Goal: Task Accomplishment & Management: Manage account settings

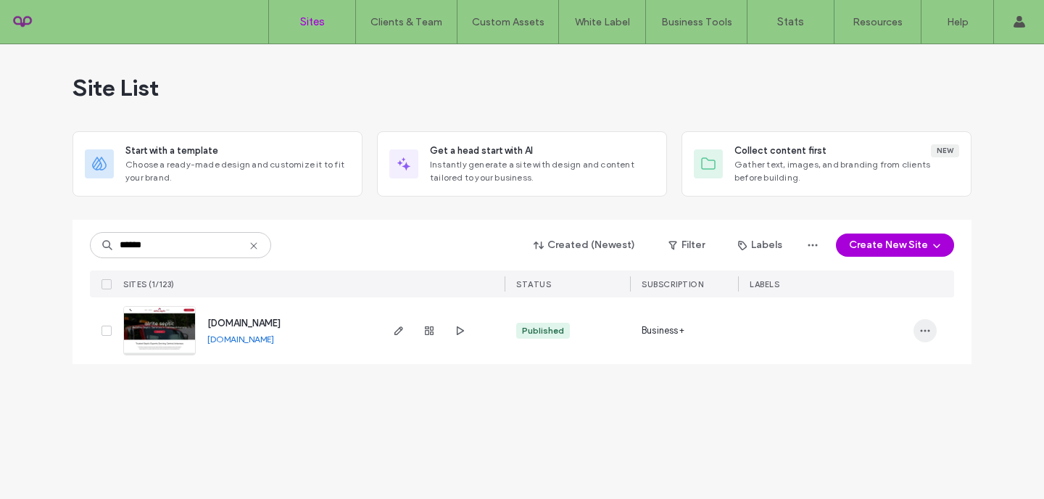
type input "******"
click at [920, 338] on span "button" at bounding box center [924, 330] width 23 height 23
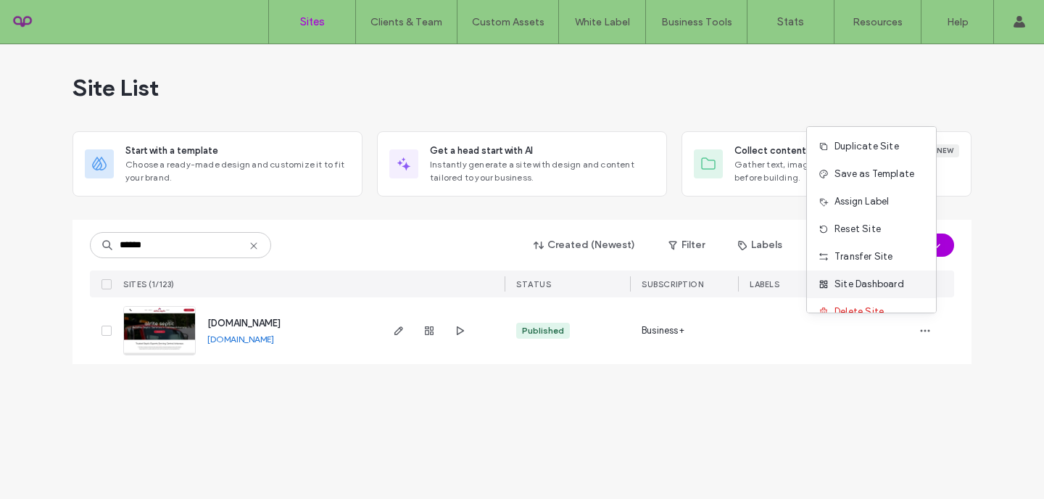
click at [873, 290] on span "Site Dashboard" at bounding box center [869, 284] width 70 height 14
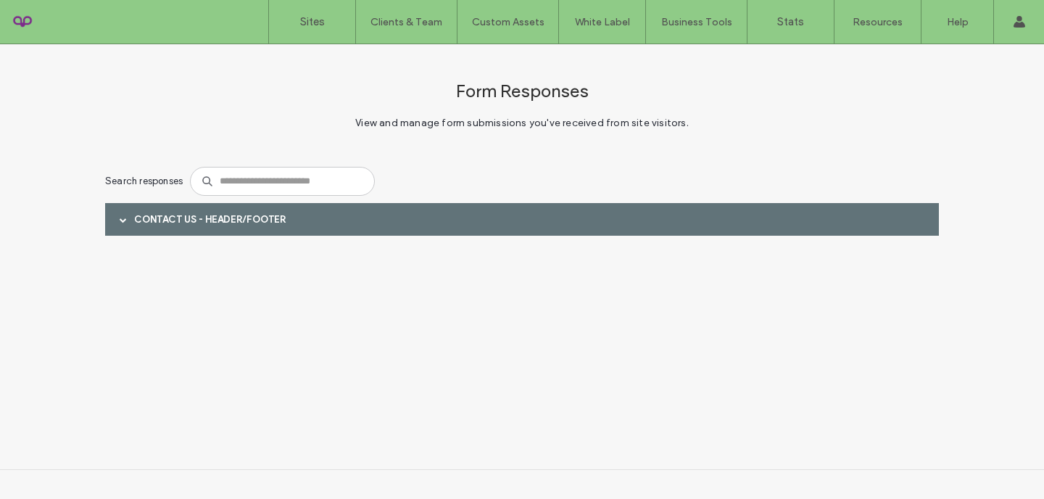
click at [109, 223] on div "Contact Us - Header/Footer" at bounding box center [522, 219] width 834 height 33
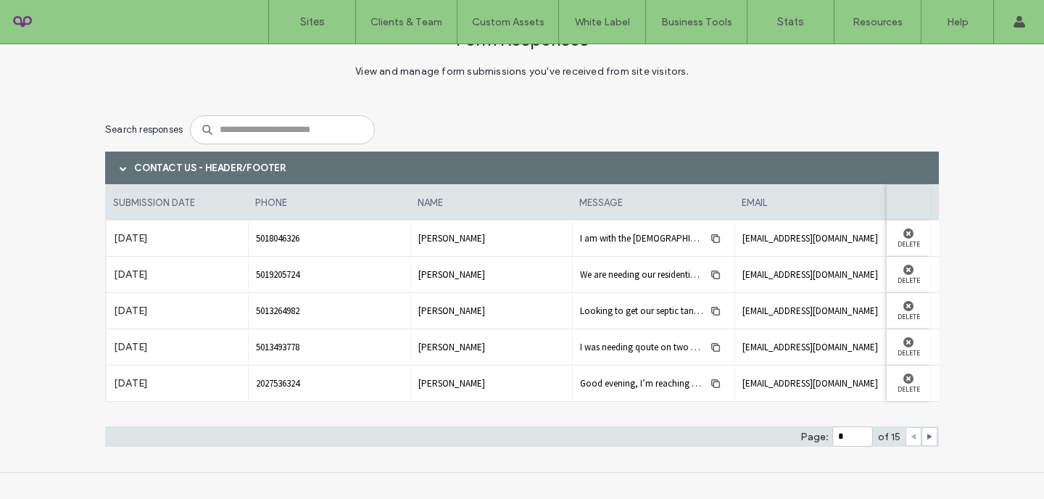
scroll to position [54, 0]
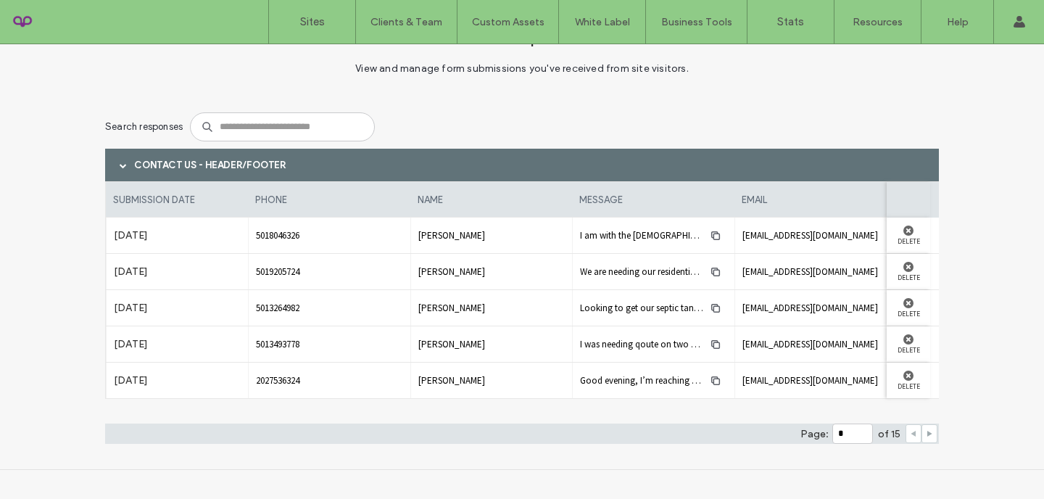
click at [927, 434] on use at bounding box center [929, 434] width 5 height 6
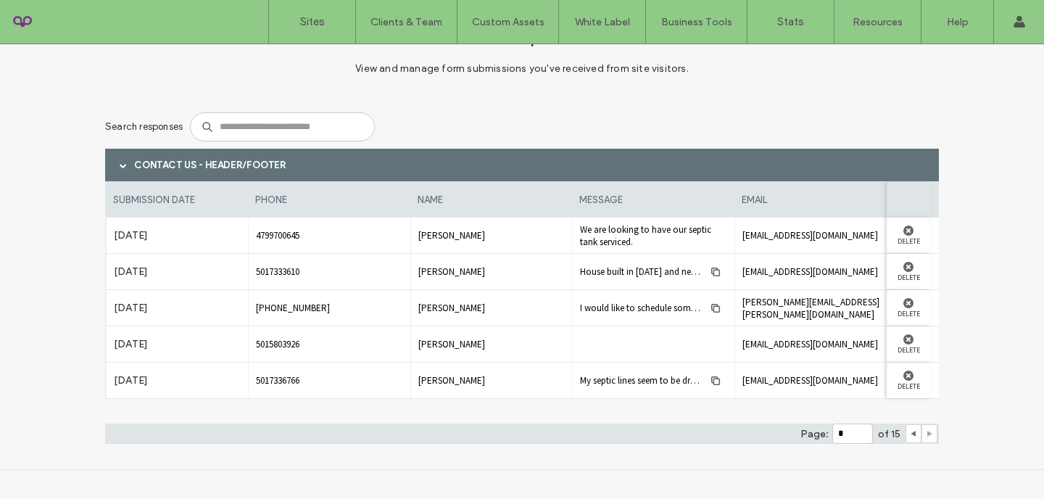
click at [927, 434] on use at bounding box center [929, 434] width 5 height 6
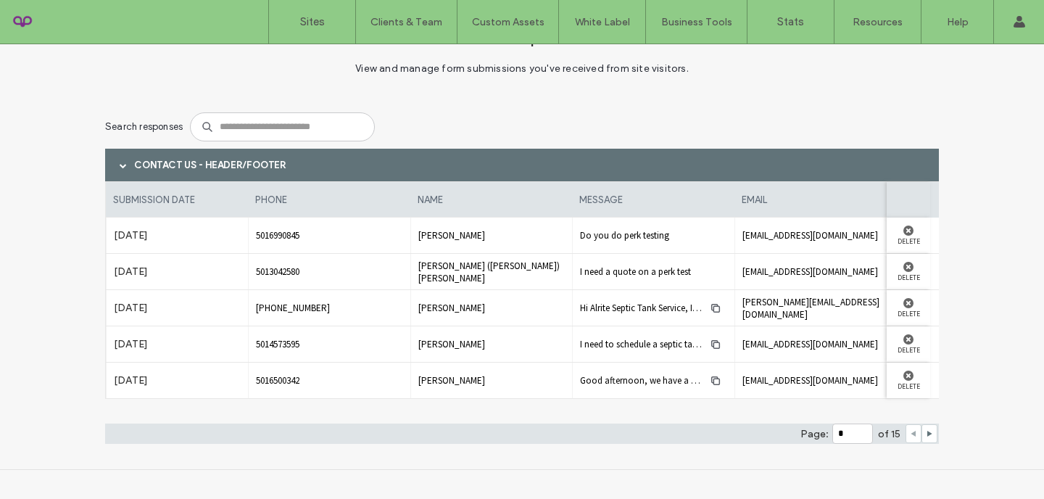
click at [910, 438] on span at bounding box center [913, 433] width 7 height 17
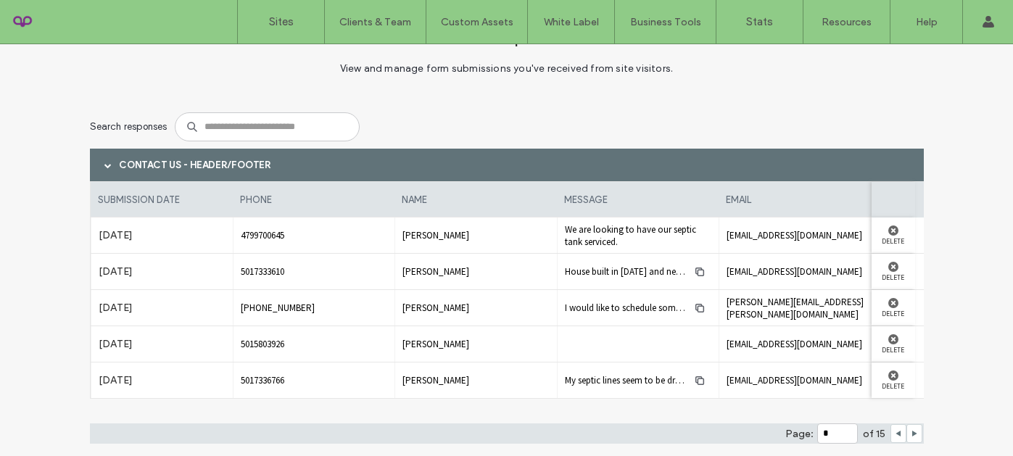
click at [890, 433] on div at bounding box center [898, 433] width 16 height 19
click at [894, 435] on icon at bounding box center [897, 433] width 7 height 7
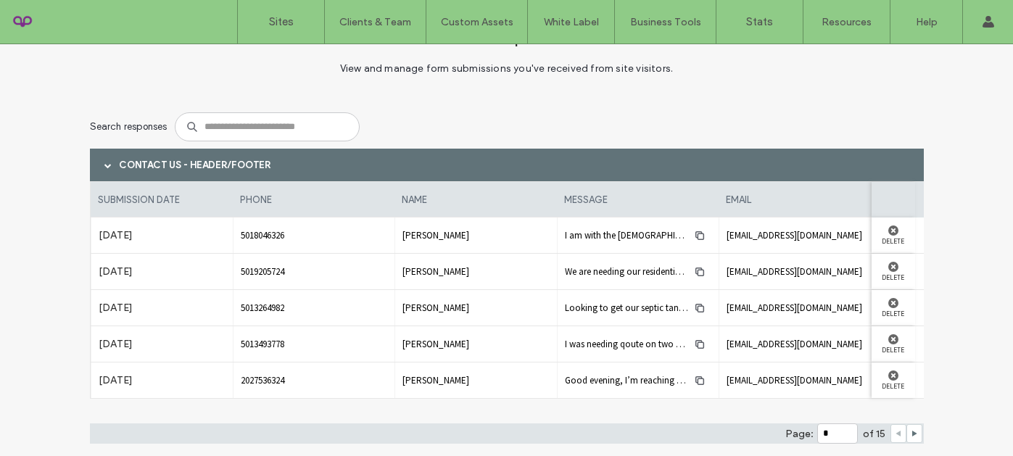
click at [915, 434] on div at bounding box center [914, 433] width 16 height 19
click at [910, 434] on icon at bounding box center [913, 433] width 7 height 7
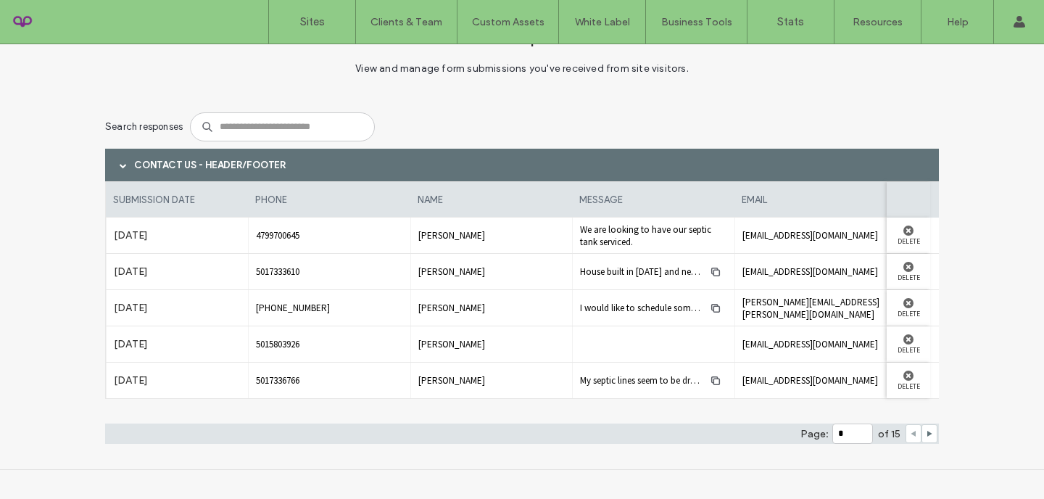
click at [910, 431] on icon at bounding box center [913, 433] width 7 height 7
type input "*"
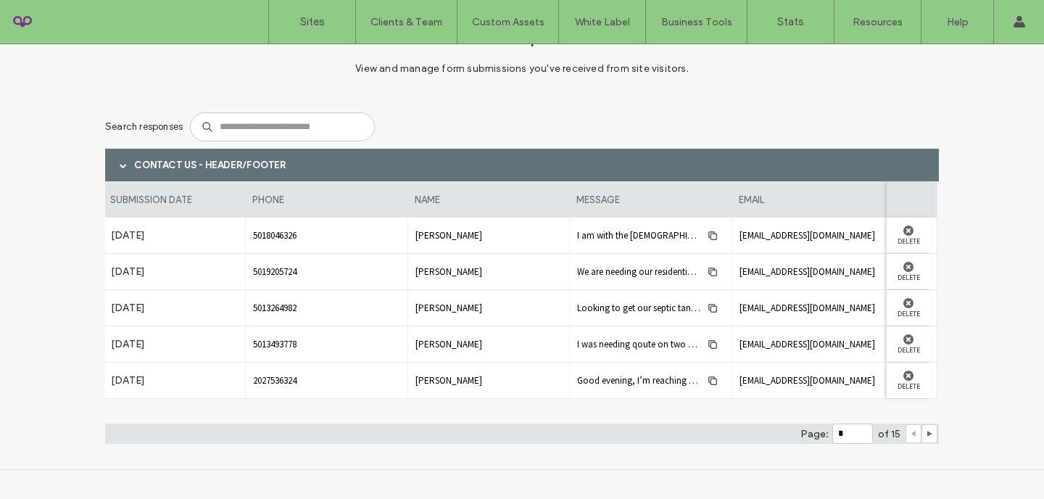
scroll to position [0, 0]
click at [771, 238] on span "fumcsheridan@gmail.com" at bounding box center [815, 235] width 147 height 12
click at [710, 225] on span "button" at bounding box center [715, 235] width 23 height 23
